Goal: Task Accomplishment & Management: Manage account settings

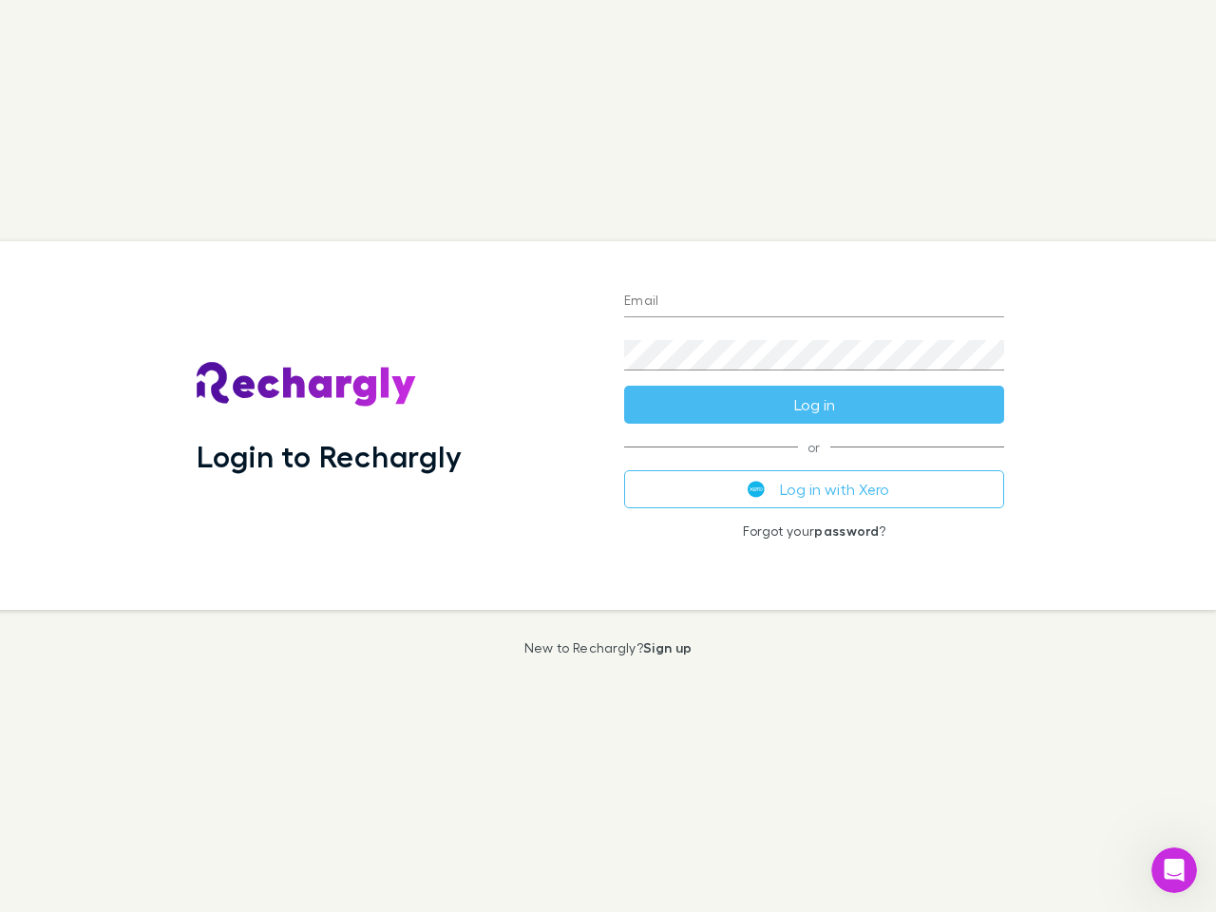
click at [608, 456] on div "Login to Rechargly" at bounding box center [396, 425] width 428 height 369
click at [814, 302] on input "Email" at bounding box center [814, 302] width 380 height 30
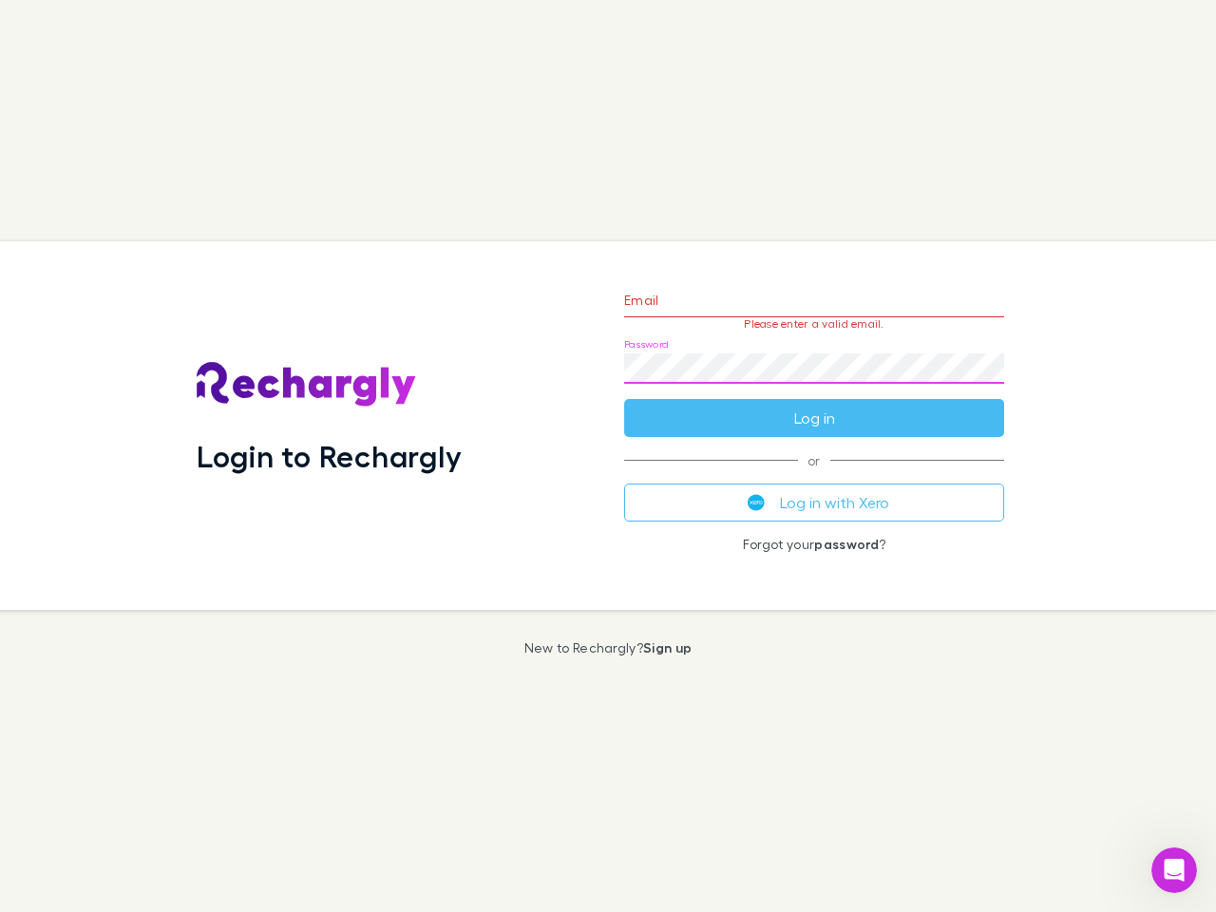
click at [814, 405] on form "Email Please enter a valid email. Password Log in" at bounding box center [814, 354] width 380 height 165
click at [814, 489] on div "Email Please enter a valid email. Password Log in or Log in with Xero Forgot yo…" at bounding box center [814, 425] width 411 height 369
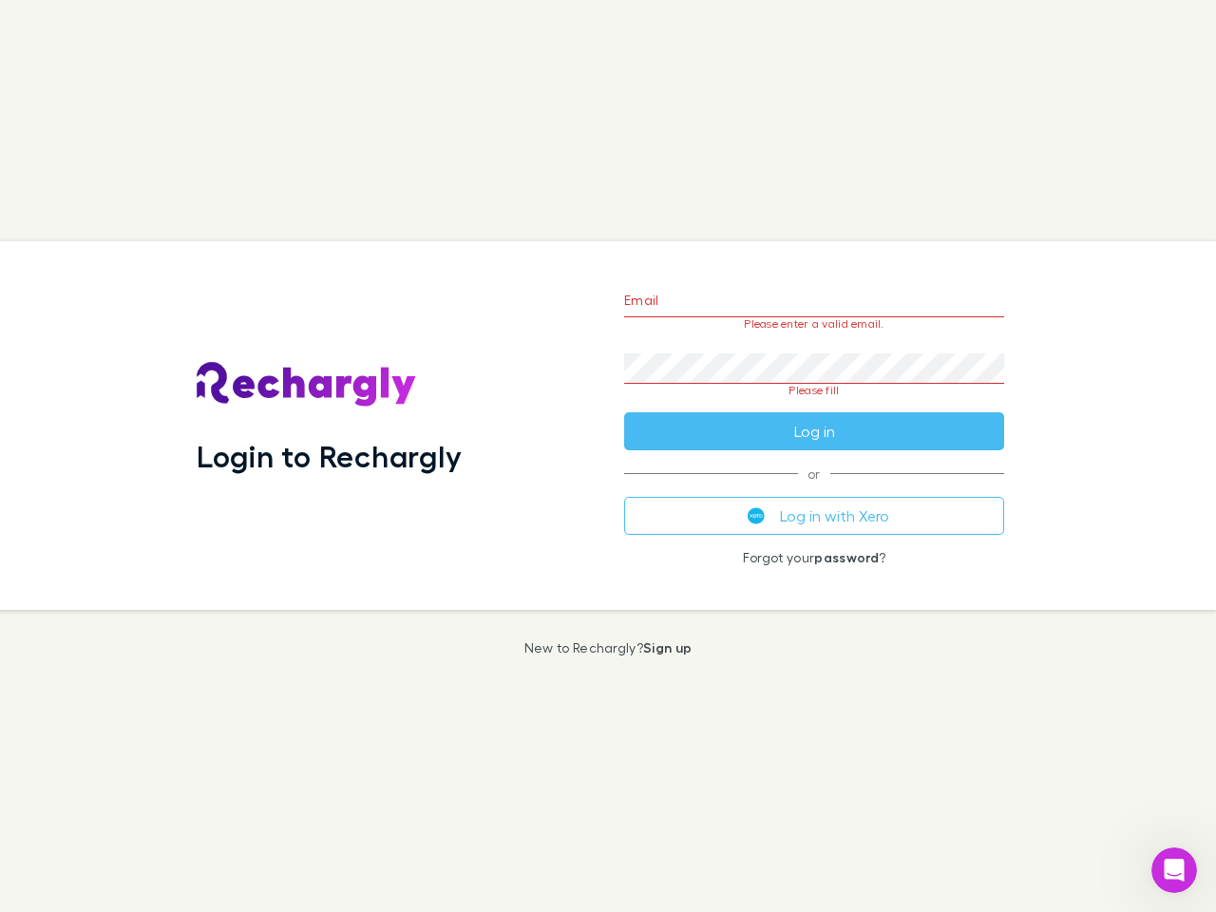
click at [1175, 870] on icon "Open Intercom Messenger" at bounding box center [1174, 870] width 31 height 31
